Goal: Find specific page/section: Find specific page/section

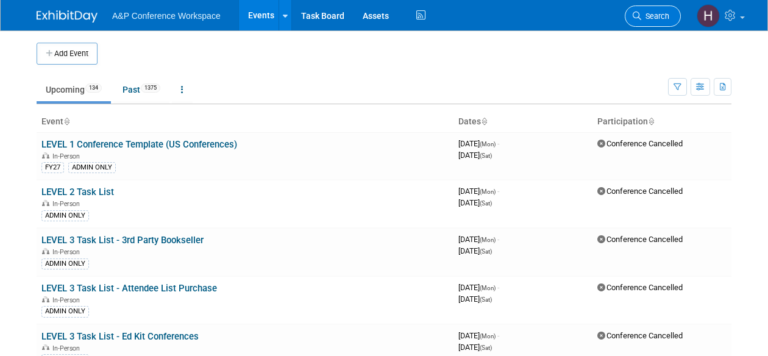
click at [654, 24] on link "Search" at bounding box center [653, 15] width 56 height 21
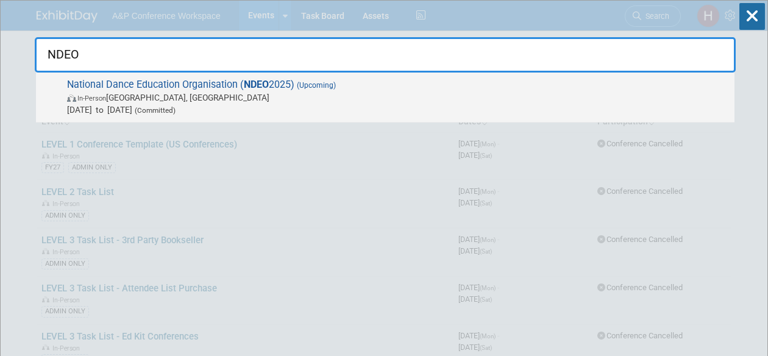
type input "NDEO"
click at [556, 95] on span "In-Person Detroit, MI" at bounding box center [398, 97] width 662 height 12
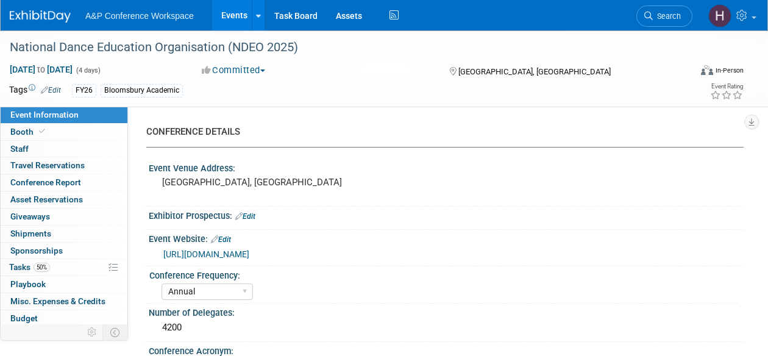
select select "Annual"
select select "Level 2"
select select "In-Person Booth"
select select "Drama & Performance Studies"
select select "Methuen Drama"
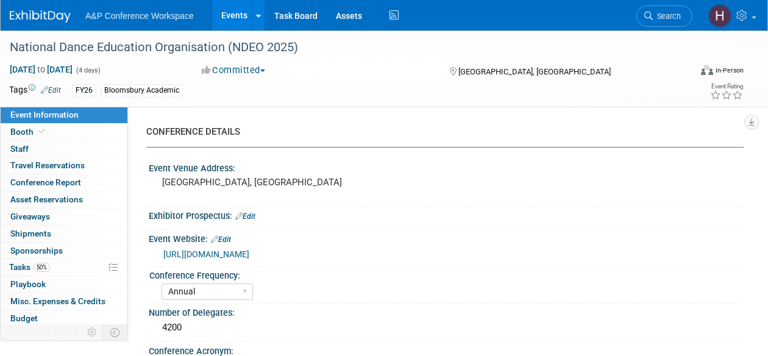
select select "[PERSON_NAME]"
select select "Networking/Commissioning"
click at [49, 263] on span "50%" at bounding box center [42, 267] width 16 height 9
